Goal: Check status: Check status

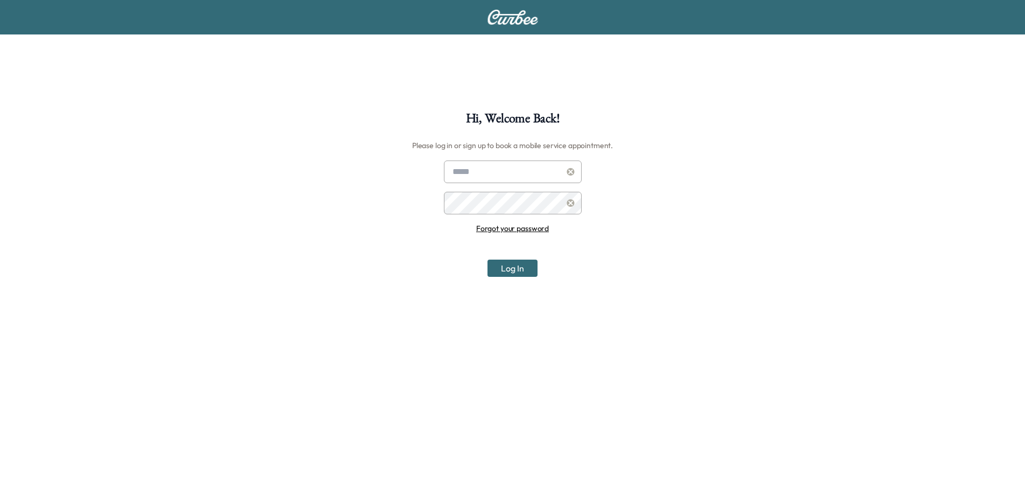
type input "**********"
click at [509, 263] on button "Log In" at bounding box center [513, 267] width 50 height 17
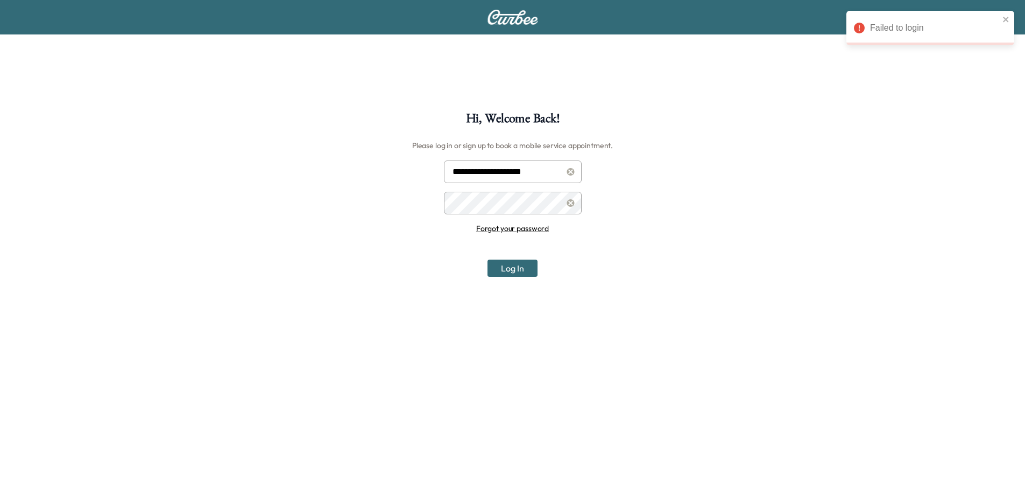
click at [271, 216] on div "**********" at bounding box center [512, 359] width 1025 height 495
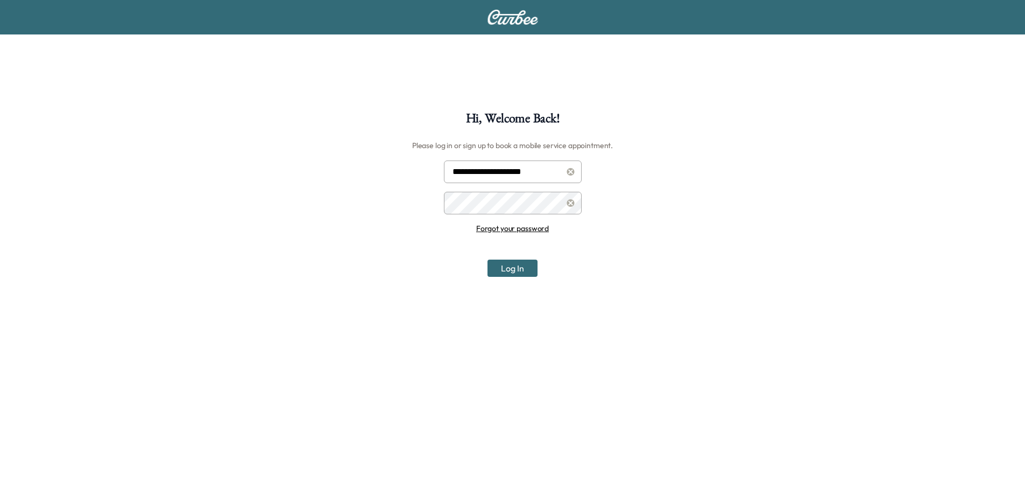
click at [488, 259] on button "Log In" at bounding box center [513, 267] width 50 height 17
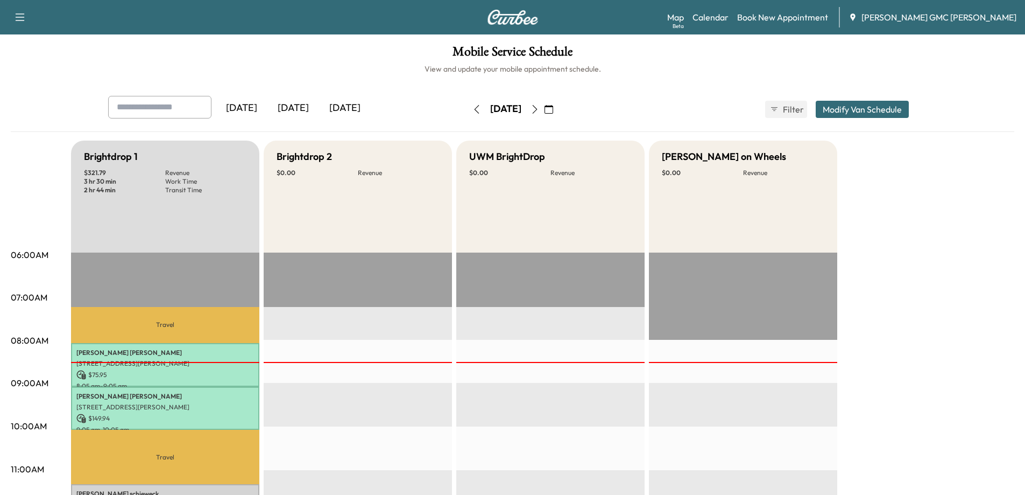
click at [539, 112] on icon "button" at bounding box center [535, 109] width 9 height 9
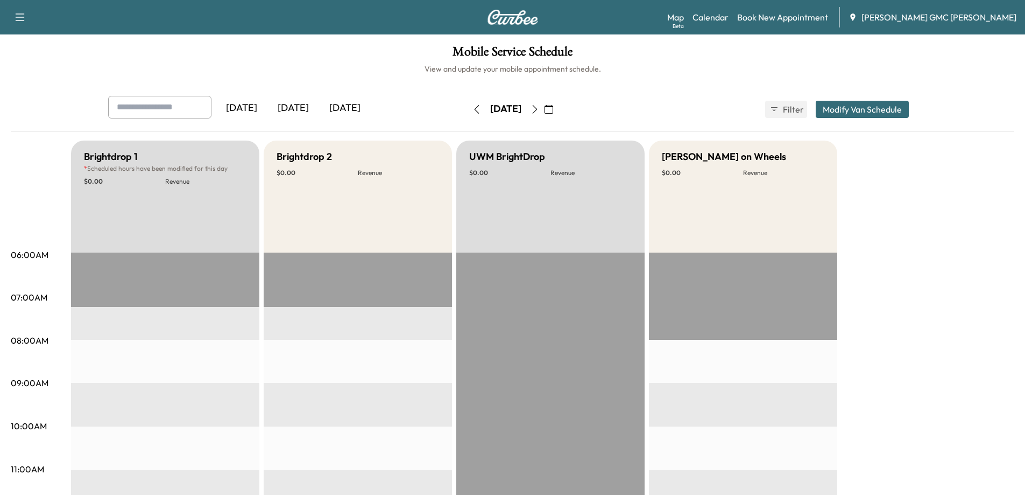
click at [539, 112] on icon "button" at bounding box center [535, 109] width 9 height 9
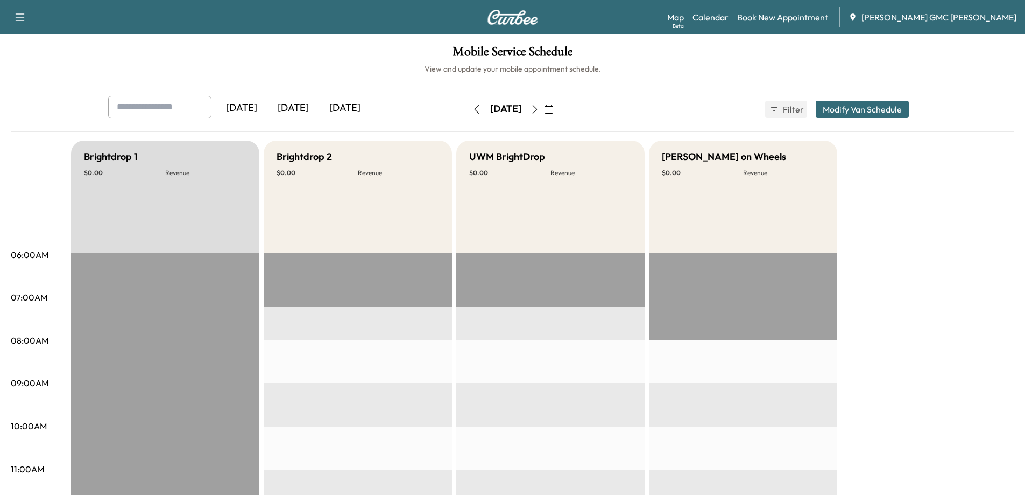
click at [539, 110] on icon "button" at bounding box center [535, 109] width 9 height 9
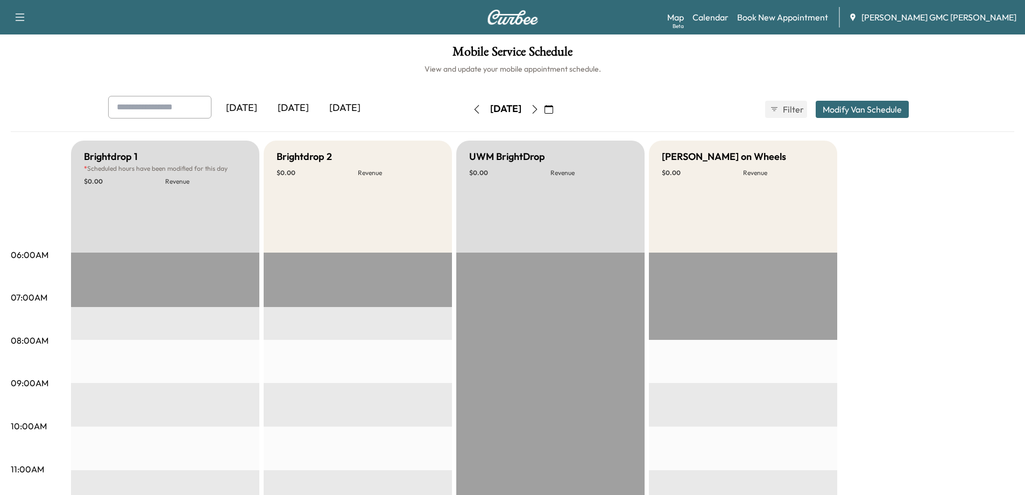
click at [539, 110] on icon "button" at bounding box center [535, 109] width 9 height 9
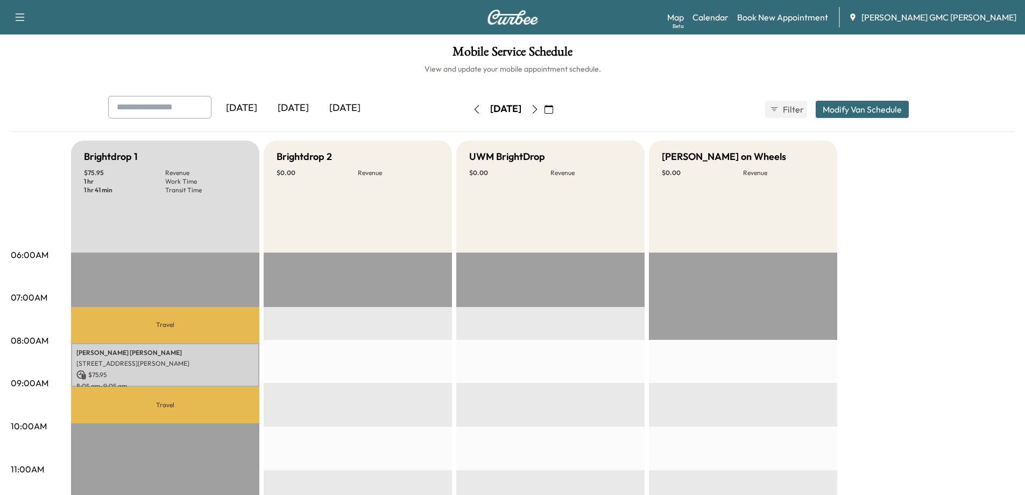
click at [468, 112] on button "button" at bounding box center [477, 109] width 18 height 17
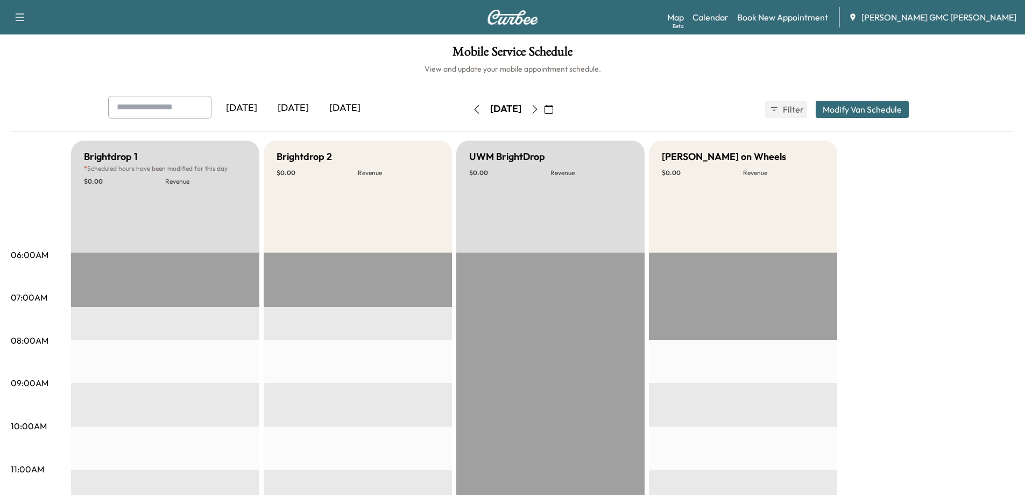
click at [468, 112] on button "button" at bounding box center [477, 109] width 18 height 17
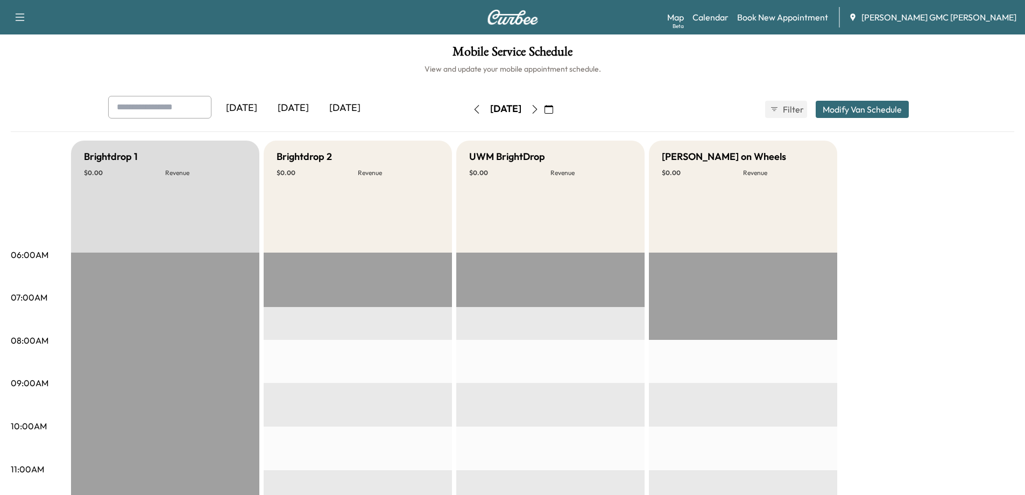
click at [473, 111] on icon "button" at bounding box center [477, 109] width 9 height 9
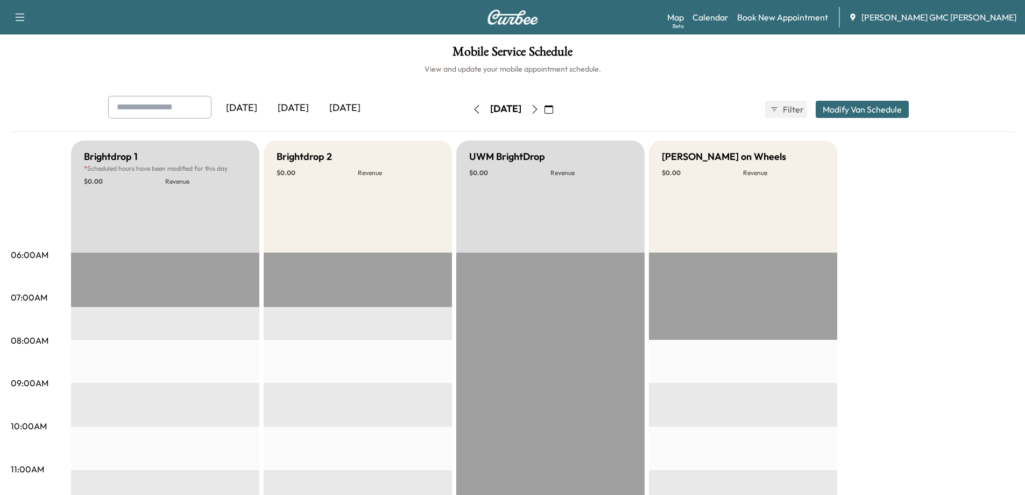
click at [468, 108] on button "button" at bounding box center [477, 109] width 18 height 17
